Goal: Use online tool/utility: Utilize a website feature to perform a specific function

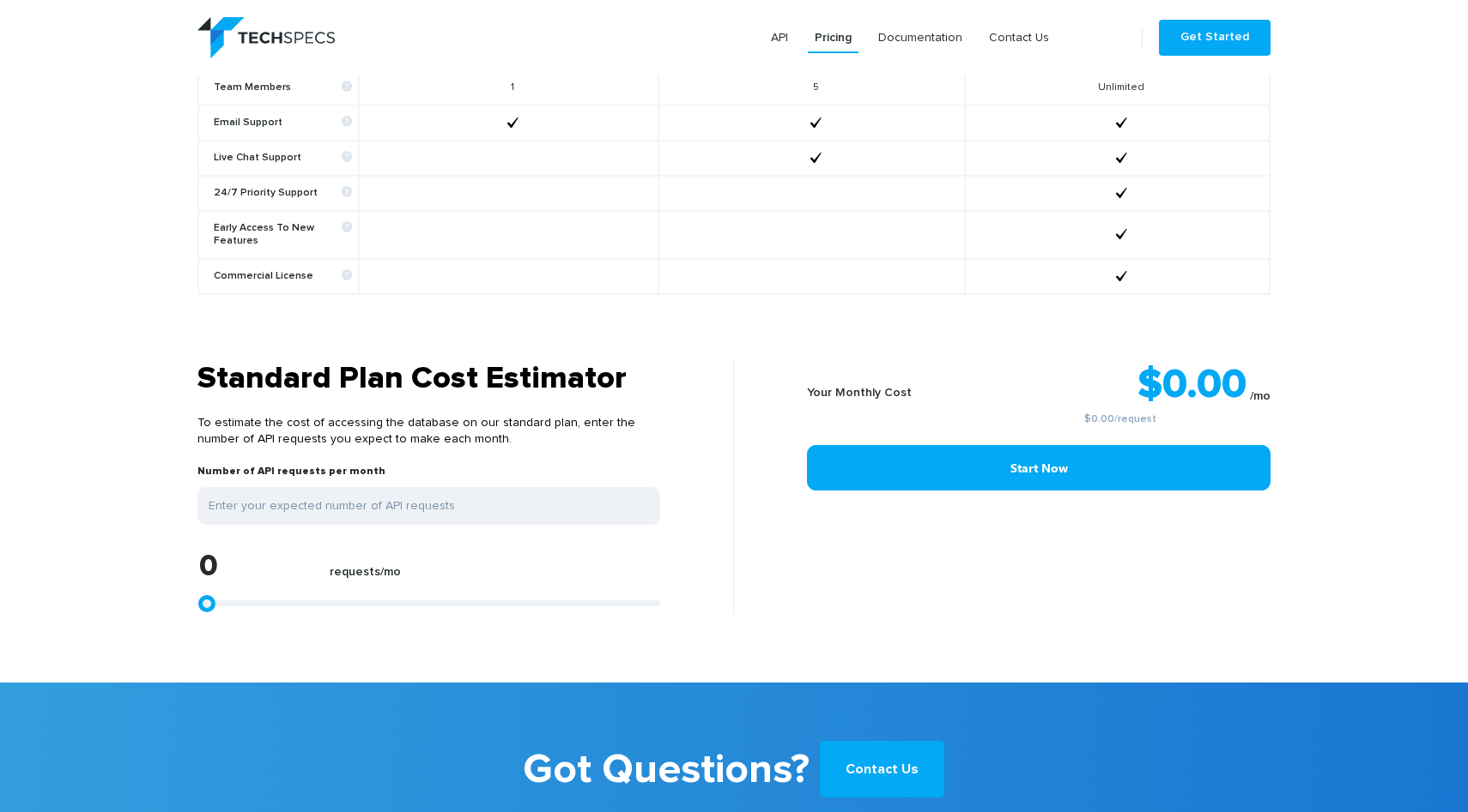
scroll to position [1241, 0]
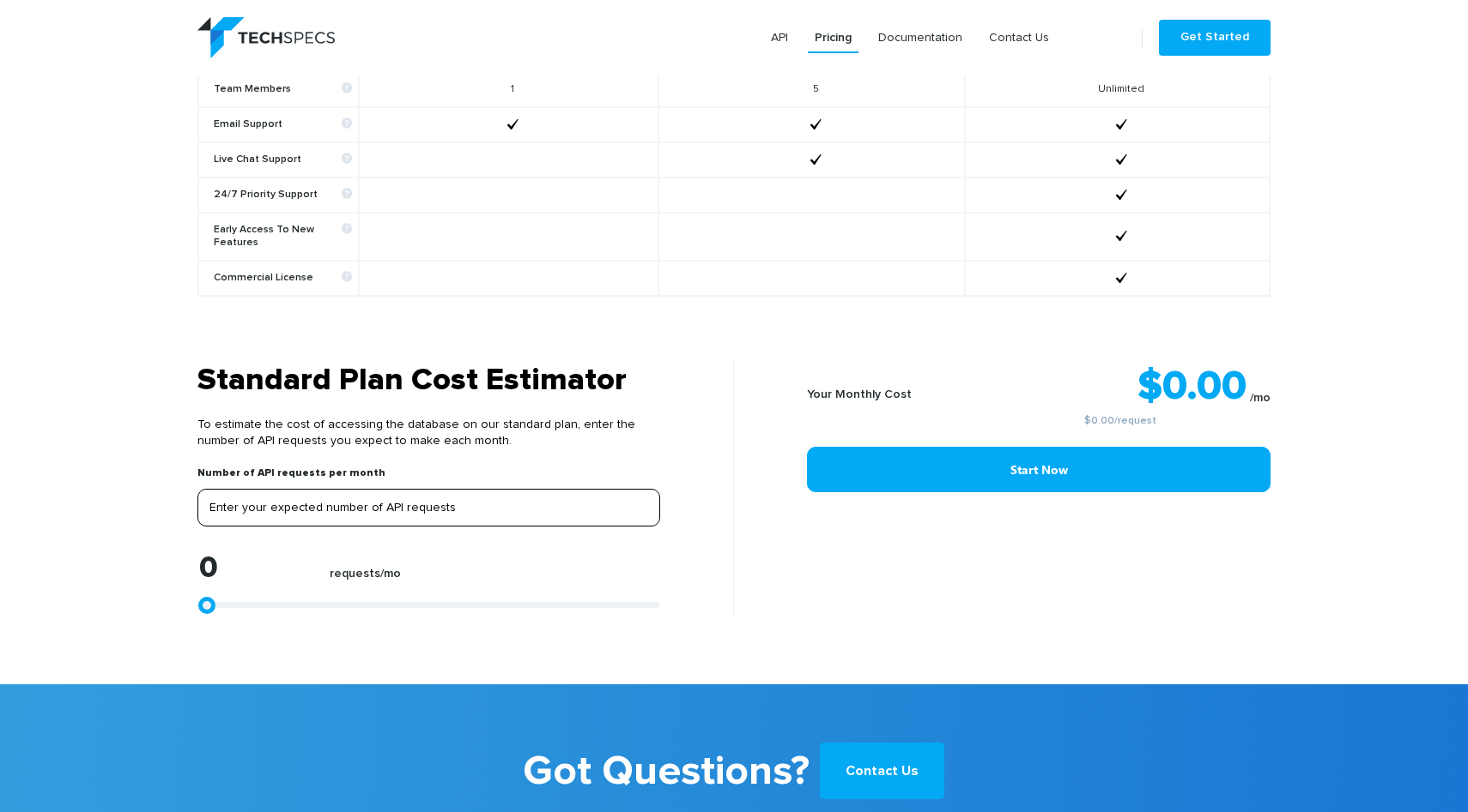
click at [483, 505] on input "tel" at bounding box center [429, 508] width 463 height 38
type input "5"
type input "50"
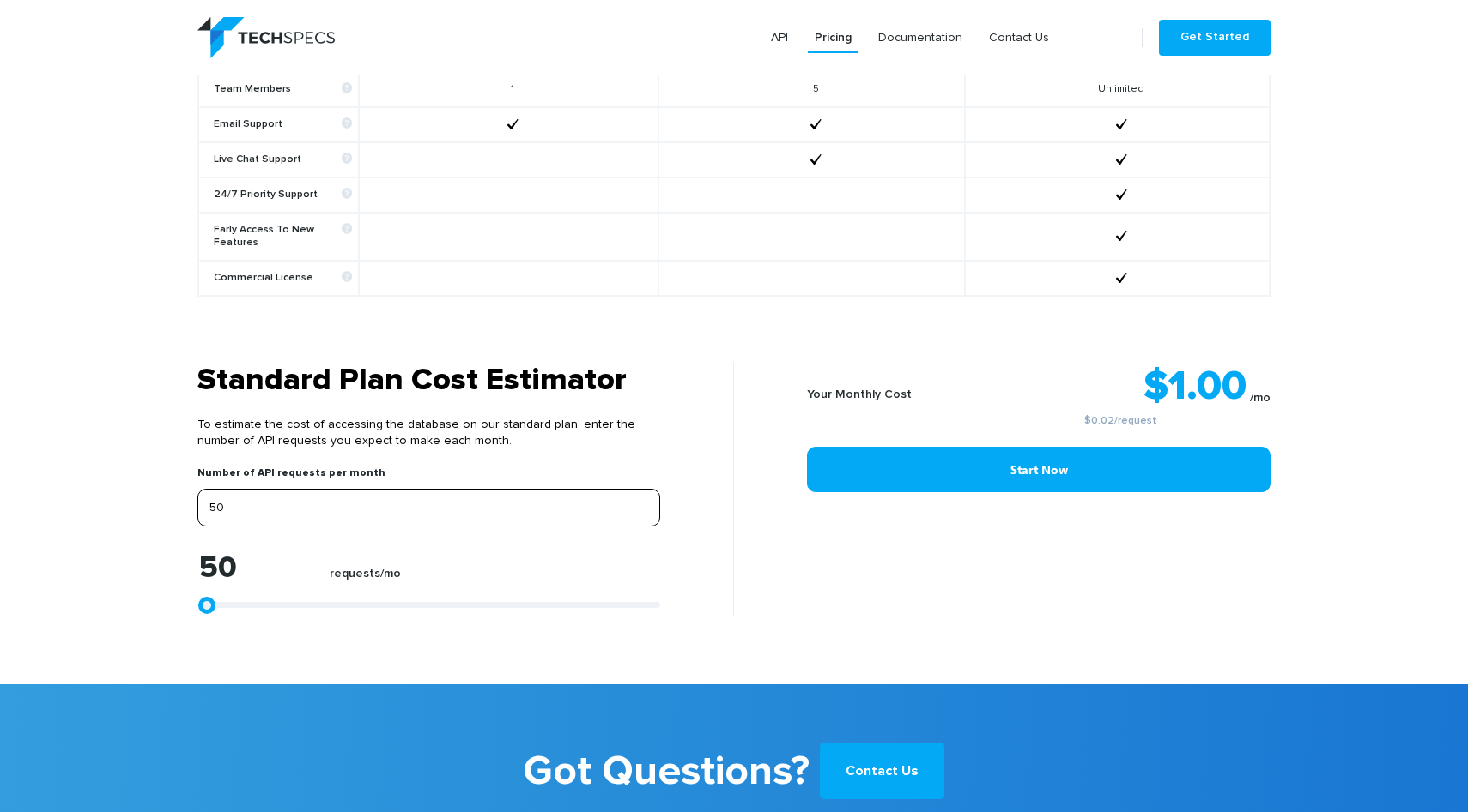
type input "500"
type input "5000"
type input "50000"
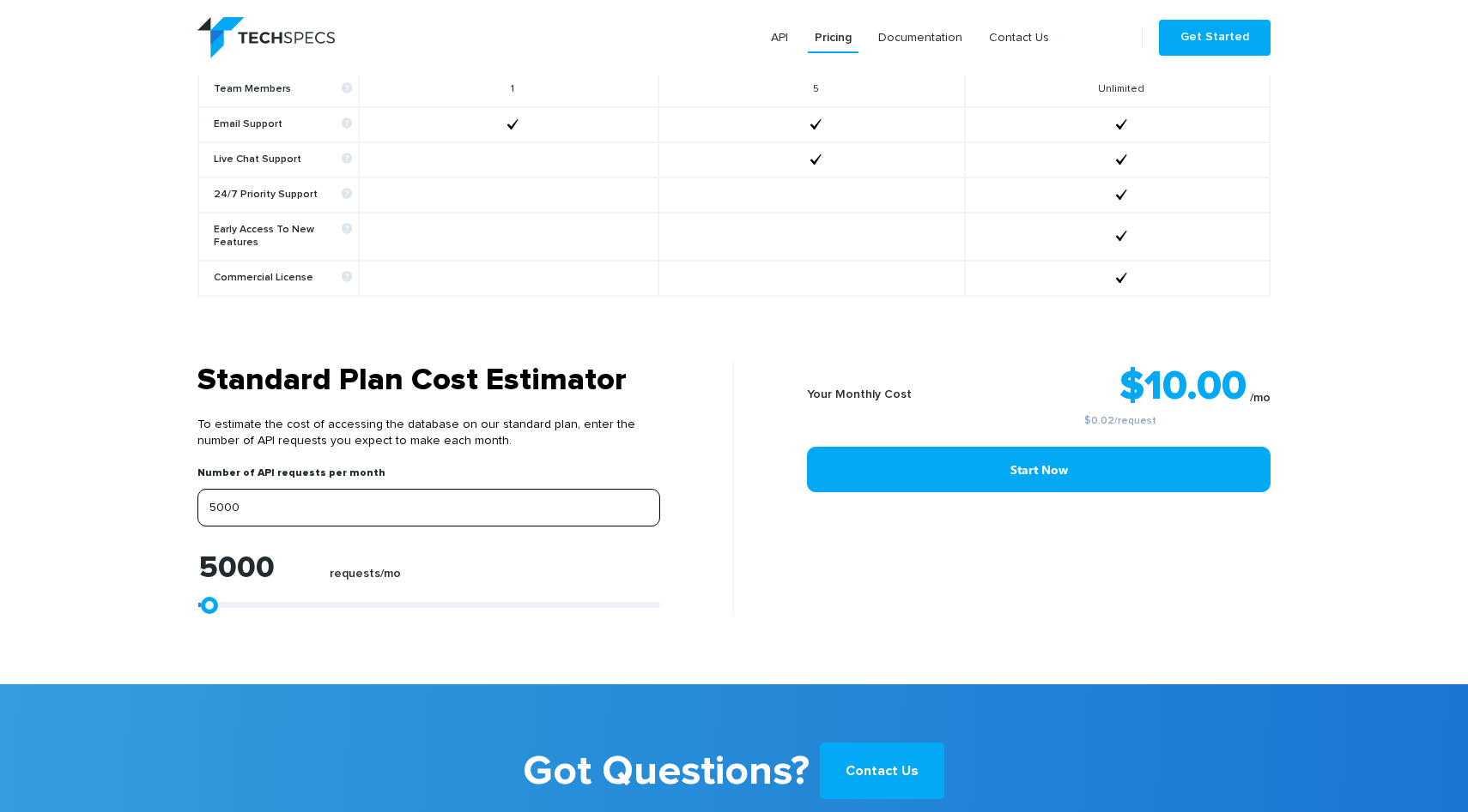
type input "50000"
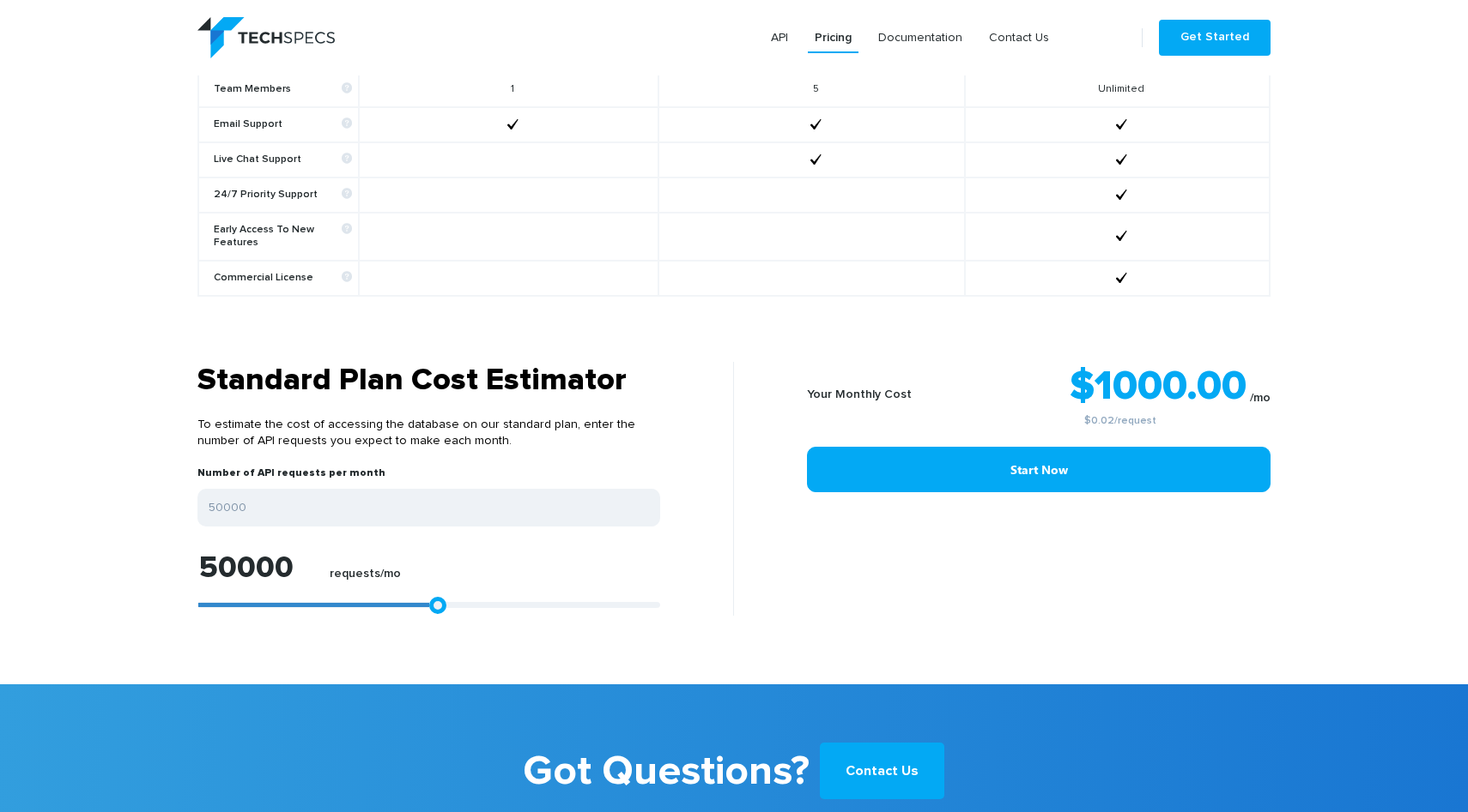
click at [1007, 603] on section "Standard Plan Cost Estimator To estimate the cost of accessing the database on …" at bounding box center [734, 523] width 1468 height 323
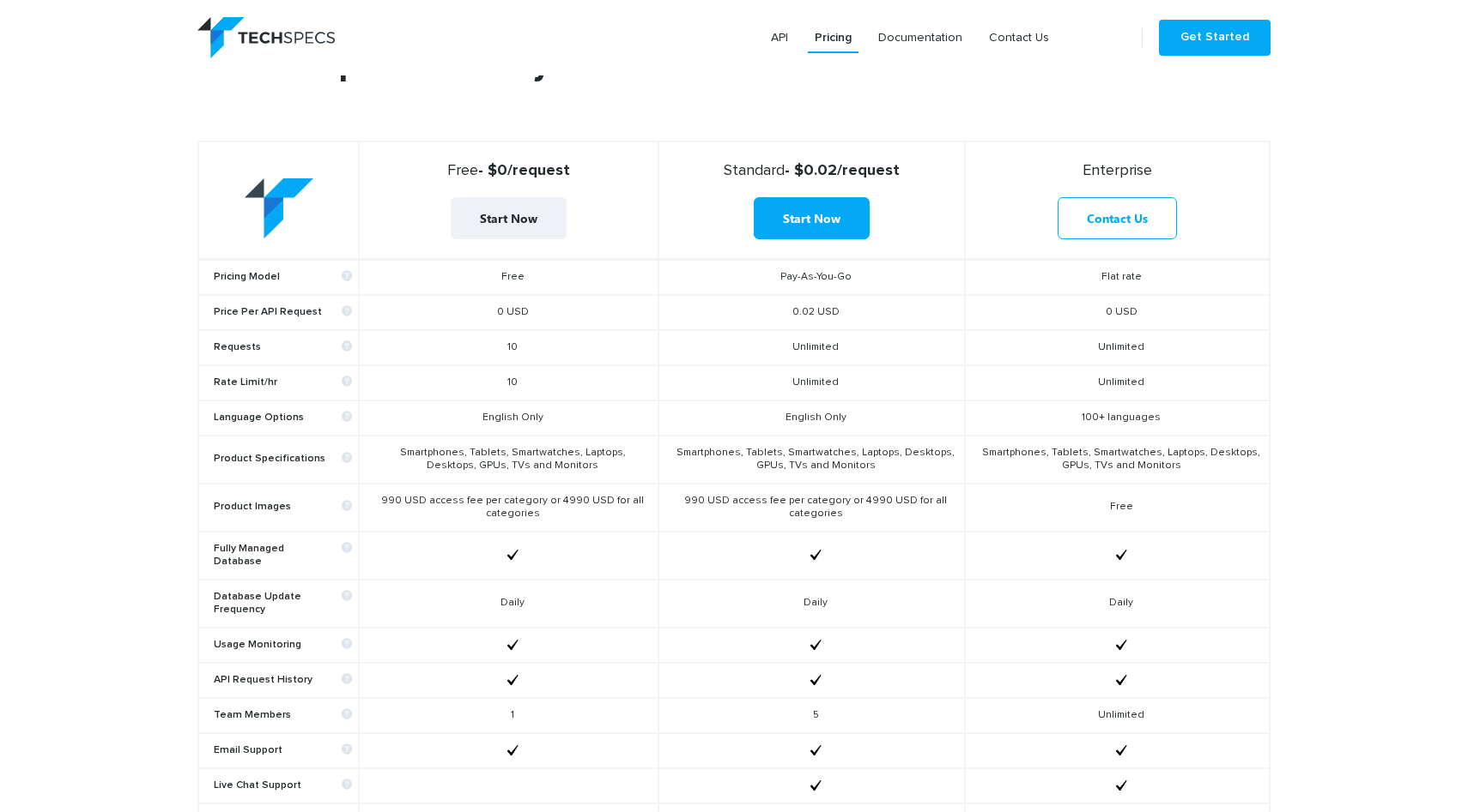
scroll to position [593, 0]
